Goal: Find specific page/section: Find specific page/section

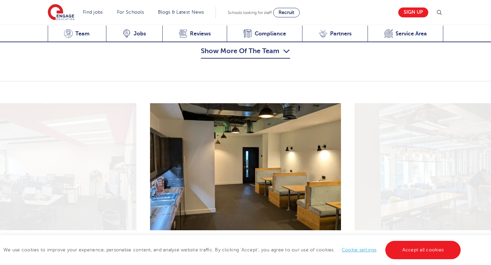
scroll to position [885, 0]
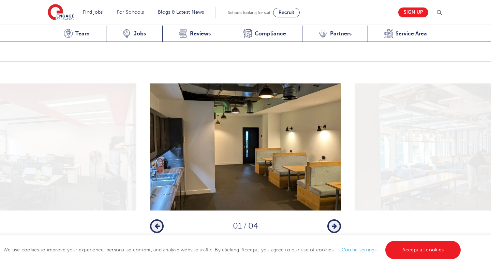
click at [335, 223] on icon "button" at bounding box center [334, 226] width 5 height 6
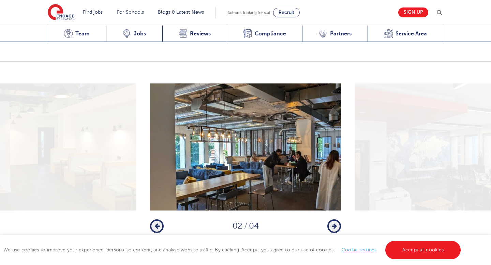
click at [335, 223] on icon "button" at bounding box center [334, 226] width 5 height 6
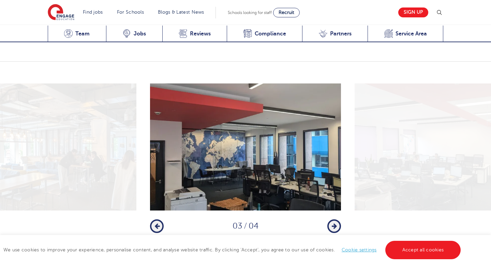
click at [335, 223] on icon "button" at bounding box center [334, 226] width 5 height 6
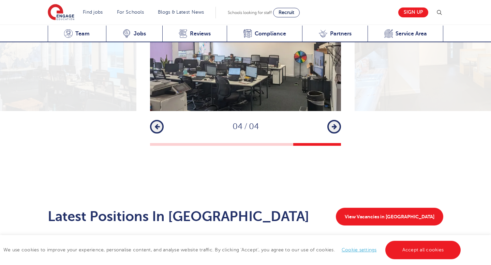
scroll to position [985, 0]
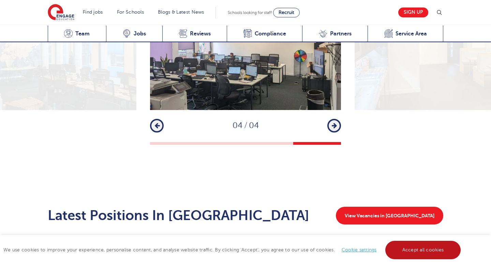
click at [427, 256] on link "Accept all cookies" at bounding box center [424, 250] width 76 height 18
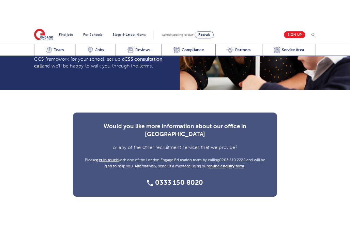
scroll to position [2123, 0]
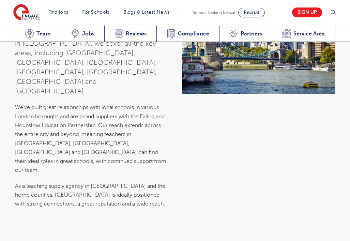
scroll to position [2940, 0]
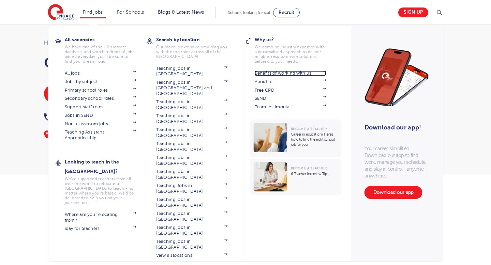
click at [275, 73] on link "Benefits of working with us" at bounding box center [291, 73] width 72 height 5
